Goal: Find specific page/section: Find specific page/section

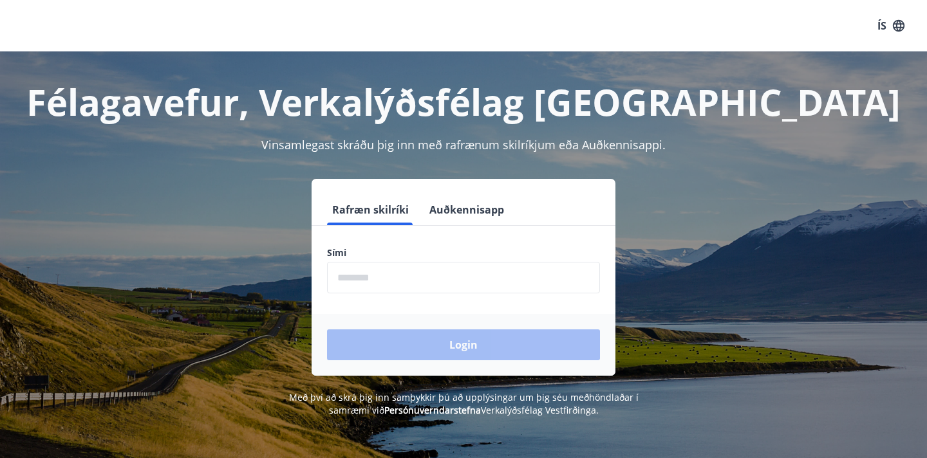
click at [386, 273] on input "phone" at bounding box center [463, 278] width 273 height 32
type input "********"
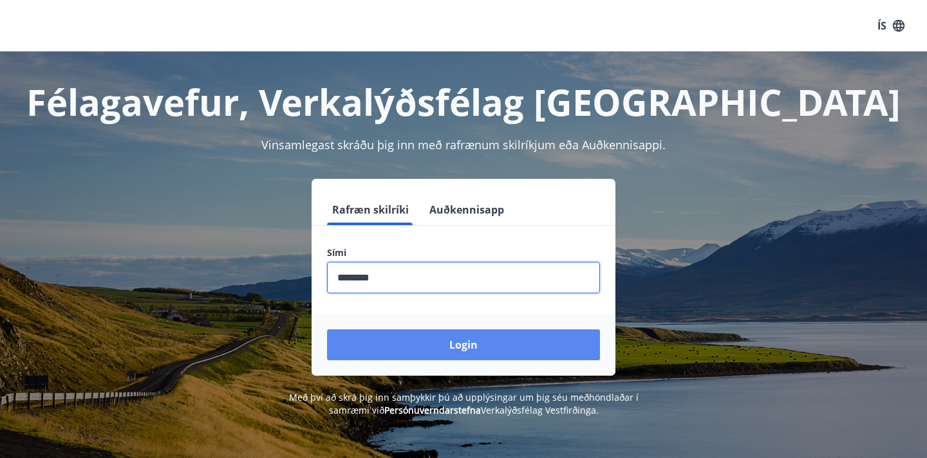
click at [387, 349] on button "Login" at bounding box center [463, 345] width 273 height 31
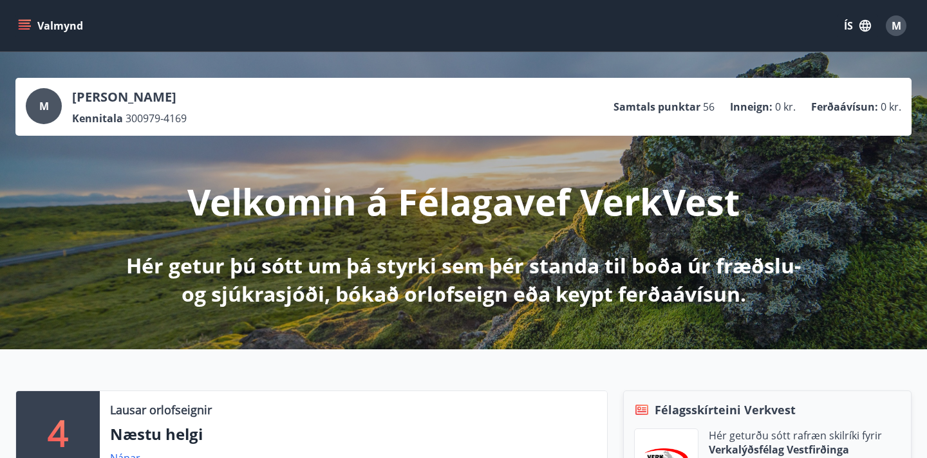
click at [28, 24] on icon "menu" at bounding box center [24, 25] width 13 height 13
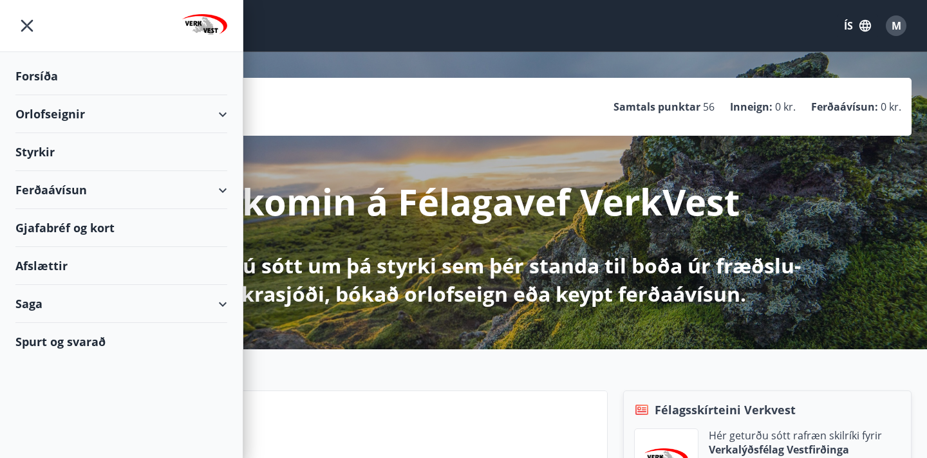
click at [97, 233] on div "Gjafabréf og kort" at bounding box center [121, 228] width 212 height 38
click at [26, 25] on icon "menu" at bounding box center [27, 26] width 12 height 12
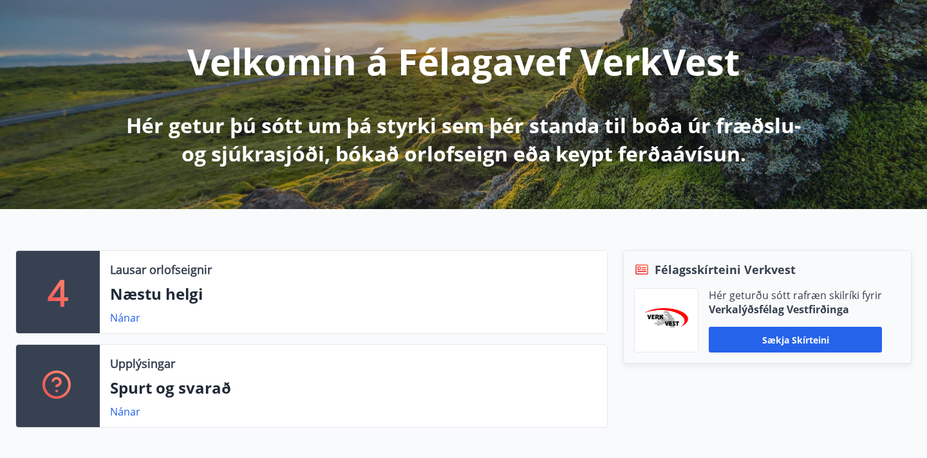
scroll to position [353, 0]
